Goal: Task Accomplishment & Management: Manage account settings

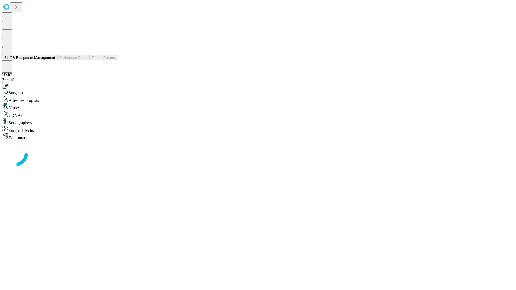
click at [51, 60] on button "Staff & Equipment Management" at bounding box center [29, 58] width 55 height 6
